Goal: Task Accomplishment & Management: Use online tool/utility

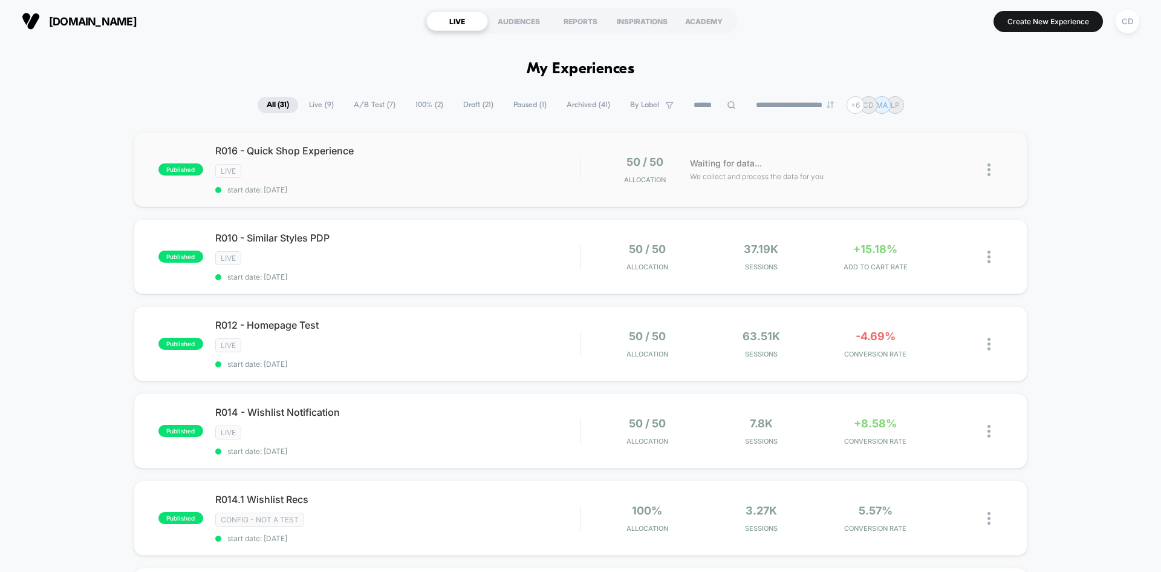
click at [991, 166] on img at bounding box center [989, 169] width 3 height 13
click at [956, 171] on icon at bounding box center [957, 169] width 9 height 9
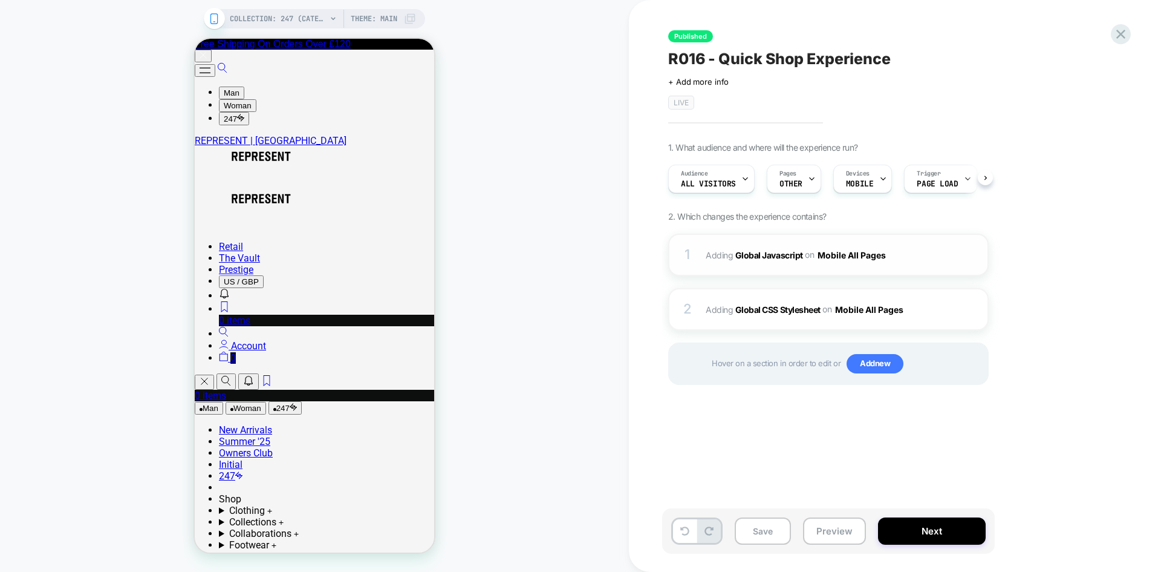
scroll to position [0, 1]
click at [853, 252] on button "Mobile All Pages" at bounding box center [857, 255] width 78 height 18
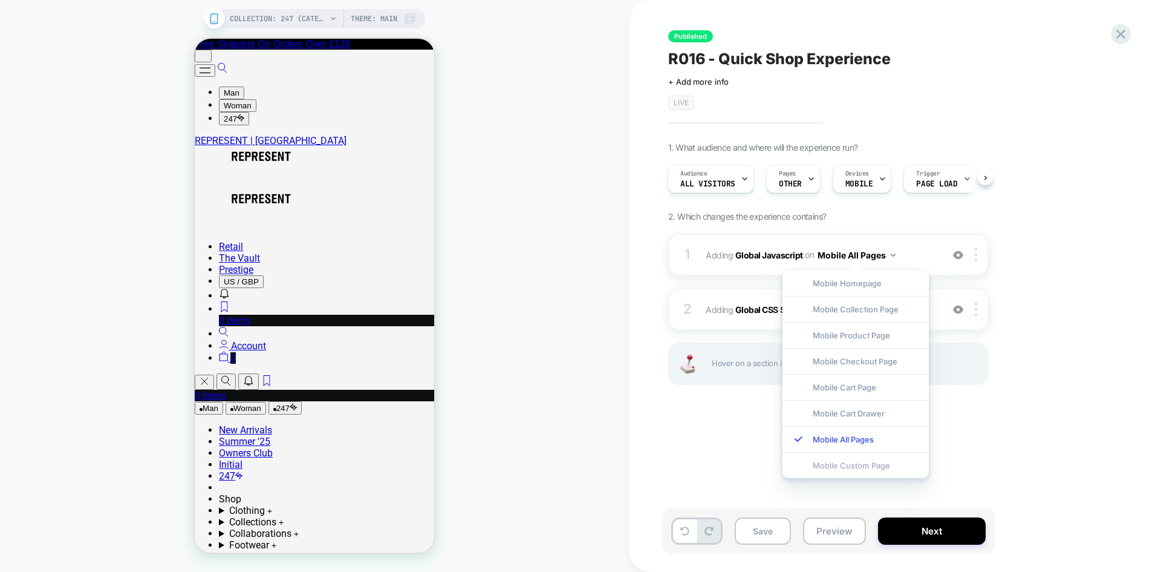
click at [858, 462] on div "Mobile Custom Page" at bounding box center [856, 465] width 146 height 26
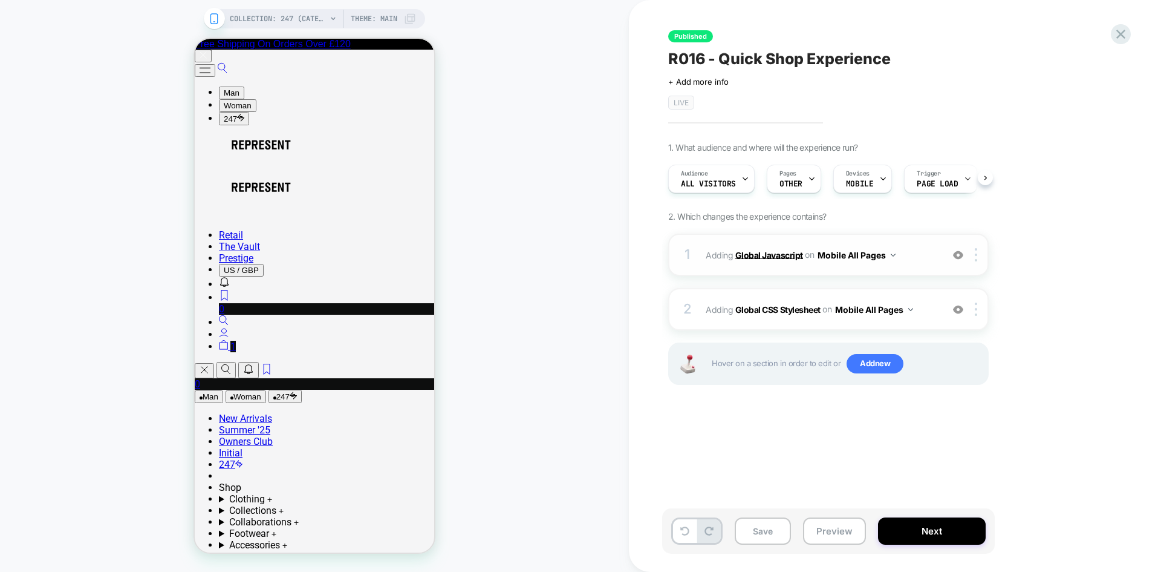
scroll to position [0, 1]
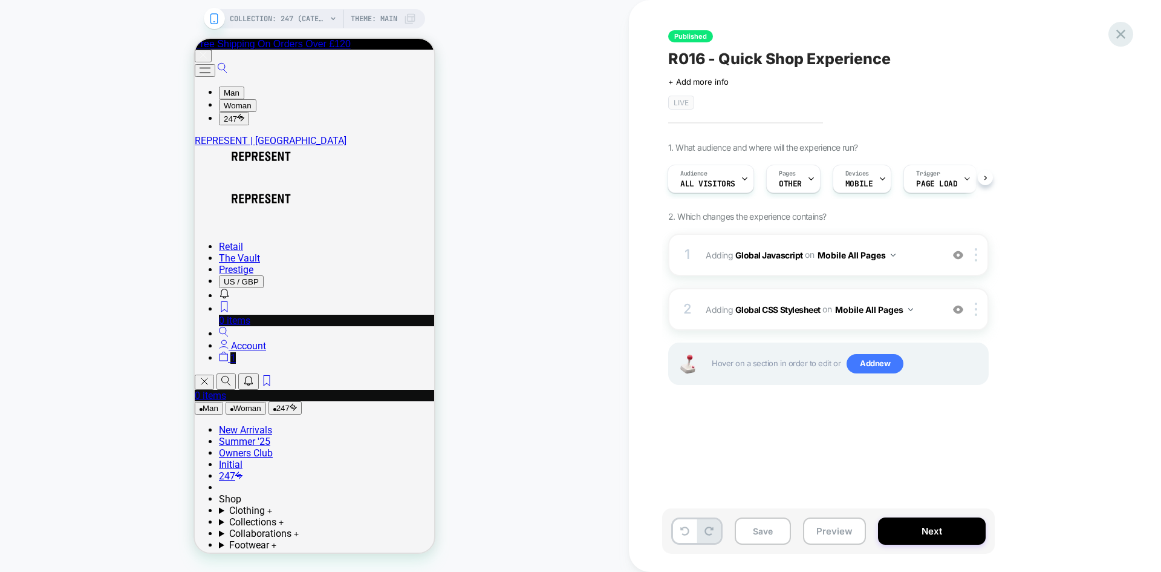
click at [1119, 27] on icon at bounding box center [1121, 34] width 16 height 16
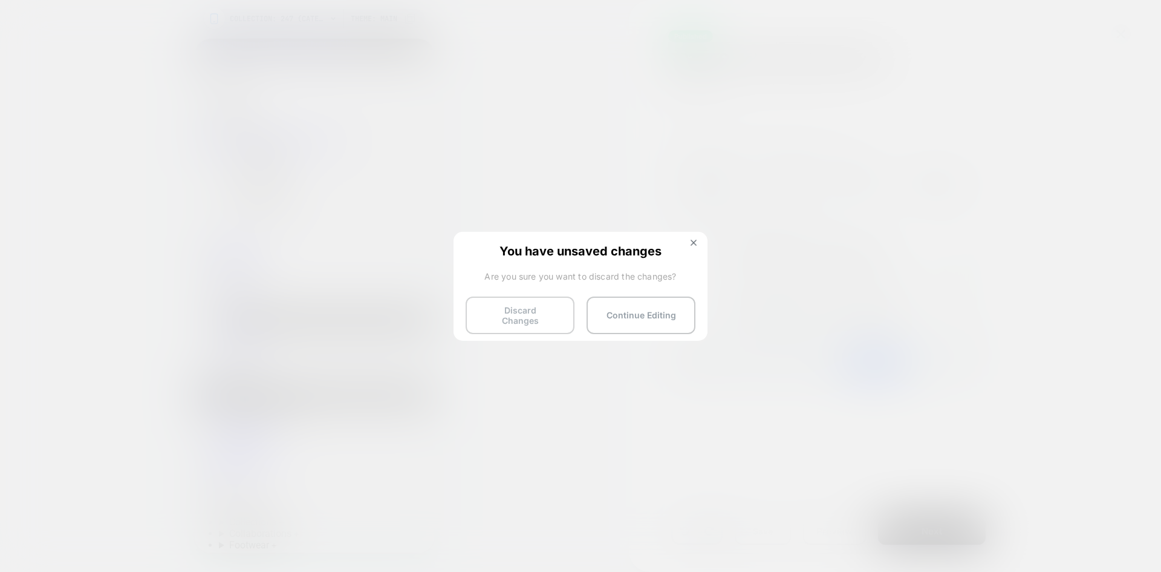
click at [546, 312] on button "Discard Changes" at bounding box center [520, 315] width 109 height 38
